Goal: Transaction & Acquisition: Book appointment/travel/reservation

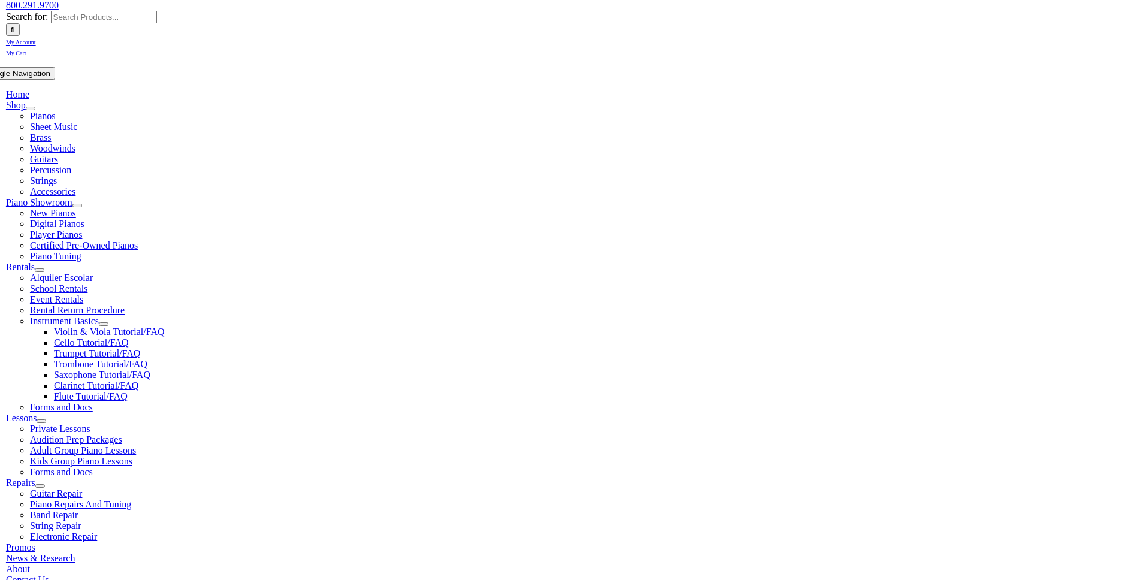
scroll to position [1, 0]
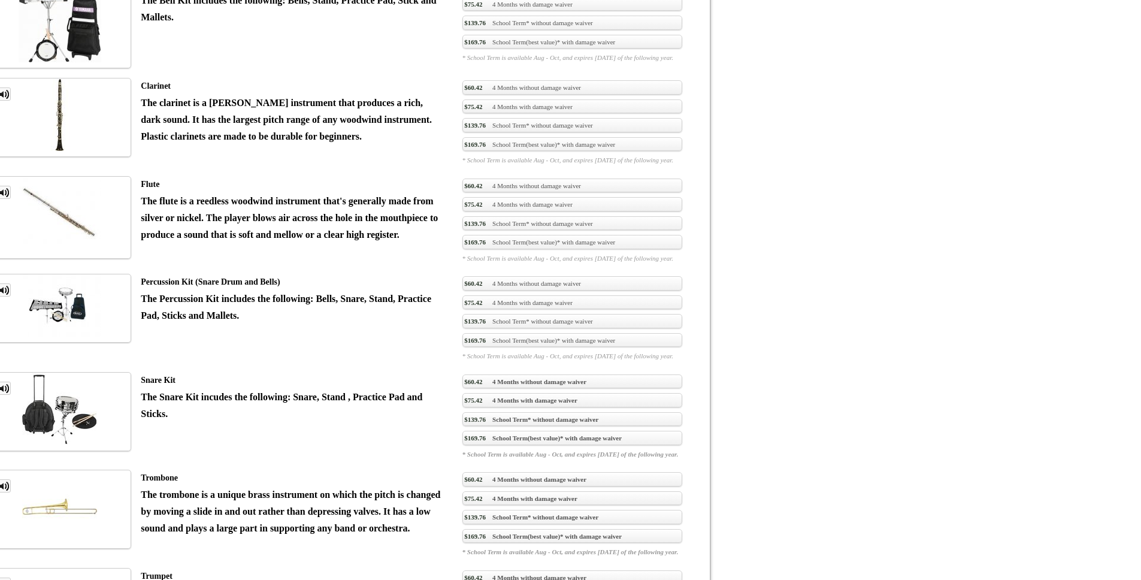
scroll to position [933, 0]
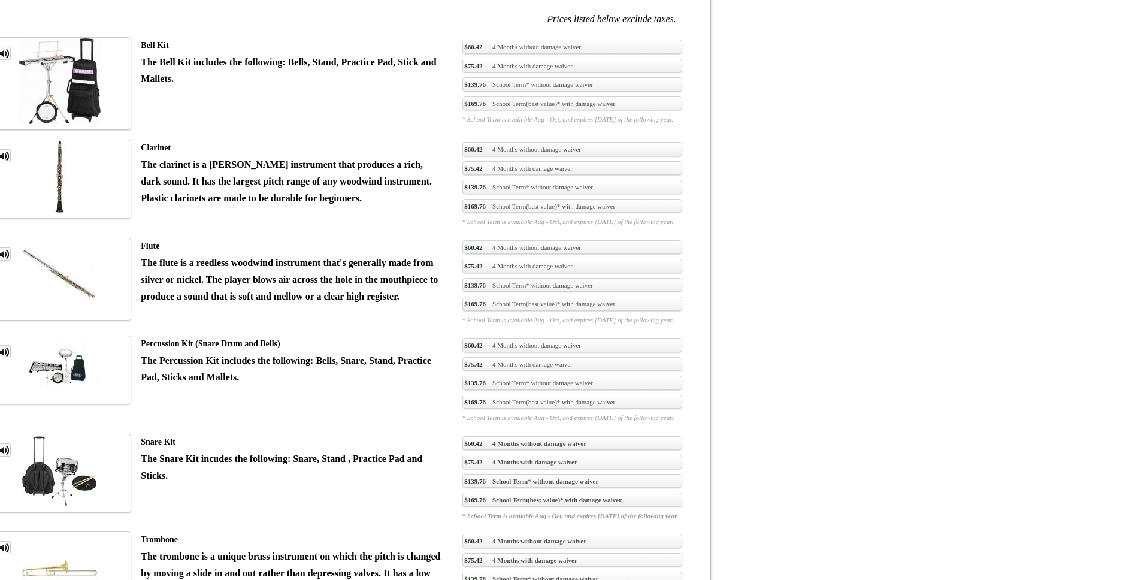
drag, startPoint x: 385, startPoint y: 374, endPoint x: 428, endPoint y: 412, distance: 57.4
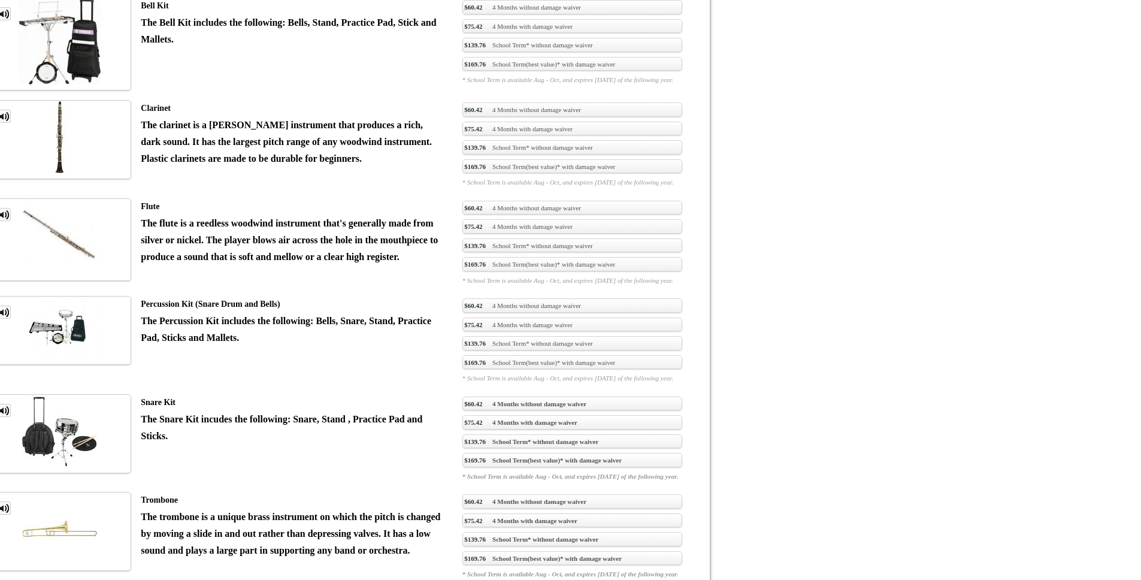
scroll to position [894, 0]
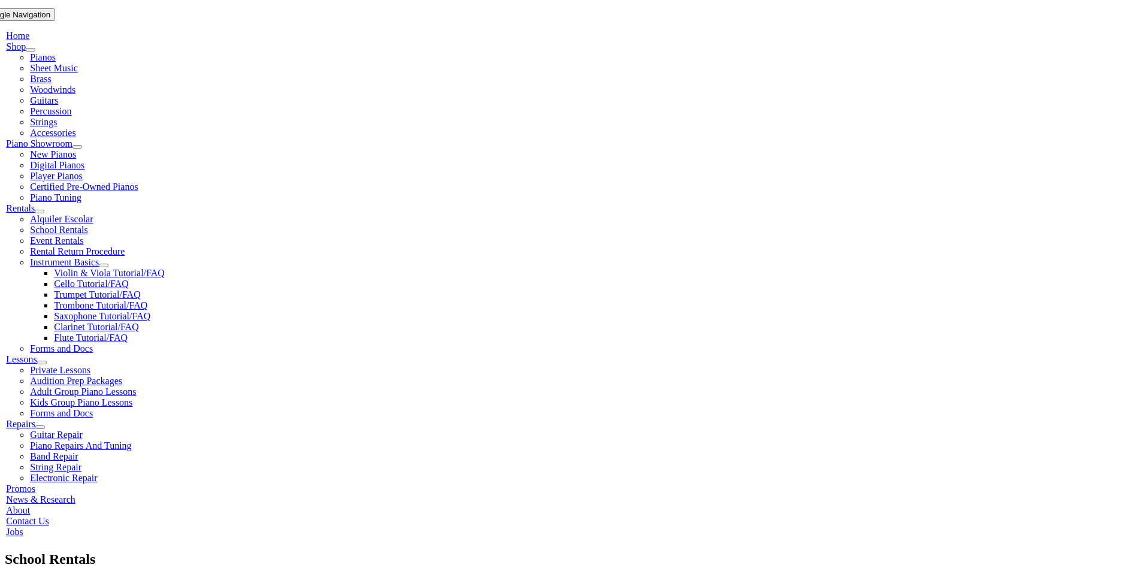
scroll to position [233, 0]
